Goal: Use online tool/utility: Utilize a website feature to perform a specific function

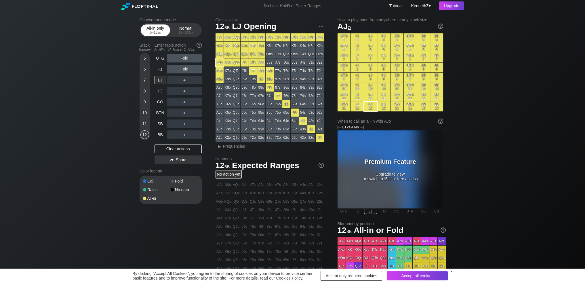
click at [153, 32] on div "5 – 12 bb" at bounding box center [155, 33] width 24 height 4
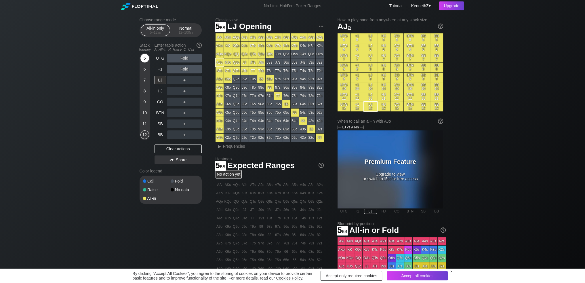
click at [145, 59] on div "5" at bounding box center [144, 58] width 9 height 9
click at [143, 113] on div "10" at bounding box center [144, 113] width 9 height 9
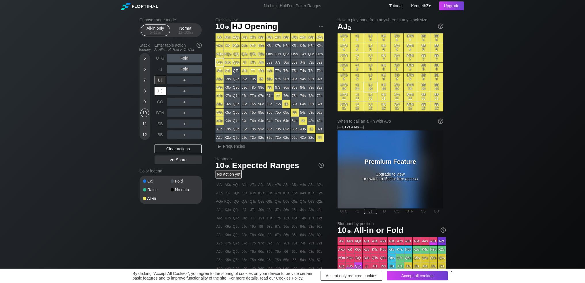
click at [159, 91] on div "HJ" at bounding box center [161, 91] width 12 height 9
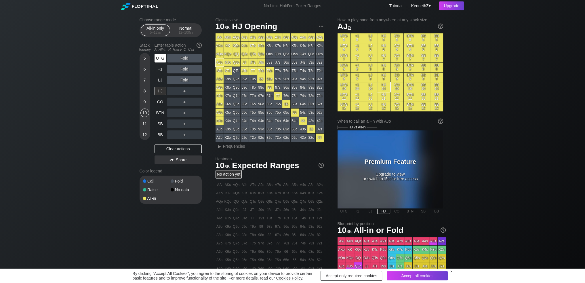
click at [159, 56] on div "UTG" at bounding box center [161, 58] width 12 height 9
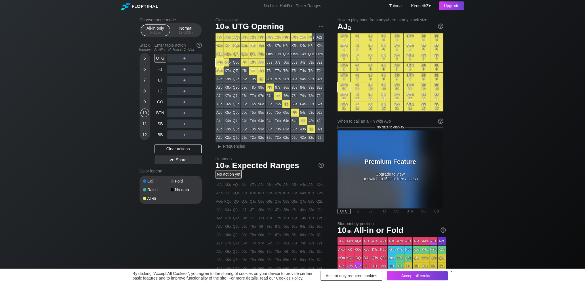
click at [144, 102] on div "9" at bounding box center [144, 102] width 9 height 9
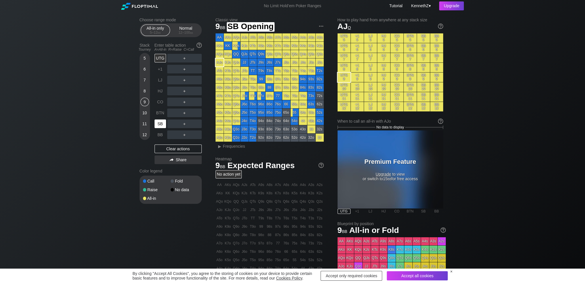
click at [160, 127] on div "SB" at bounding box center [161, 123] width 12 height 9
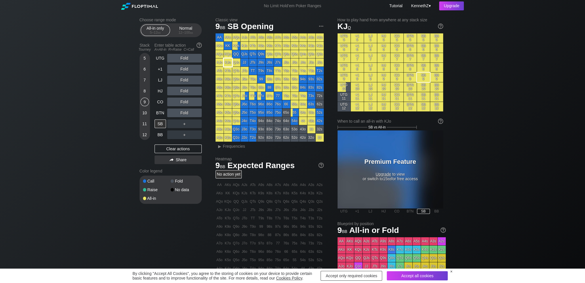
click at [228, 63] on div "KJo" at bounding box center [228, 62] width 8 height 8
